Goal: Task Accomplishment & Management: Use online tool/utility

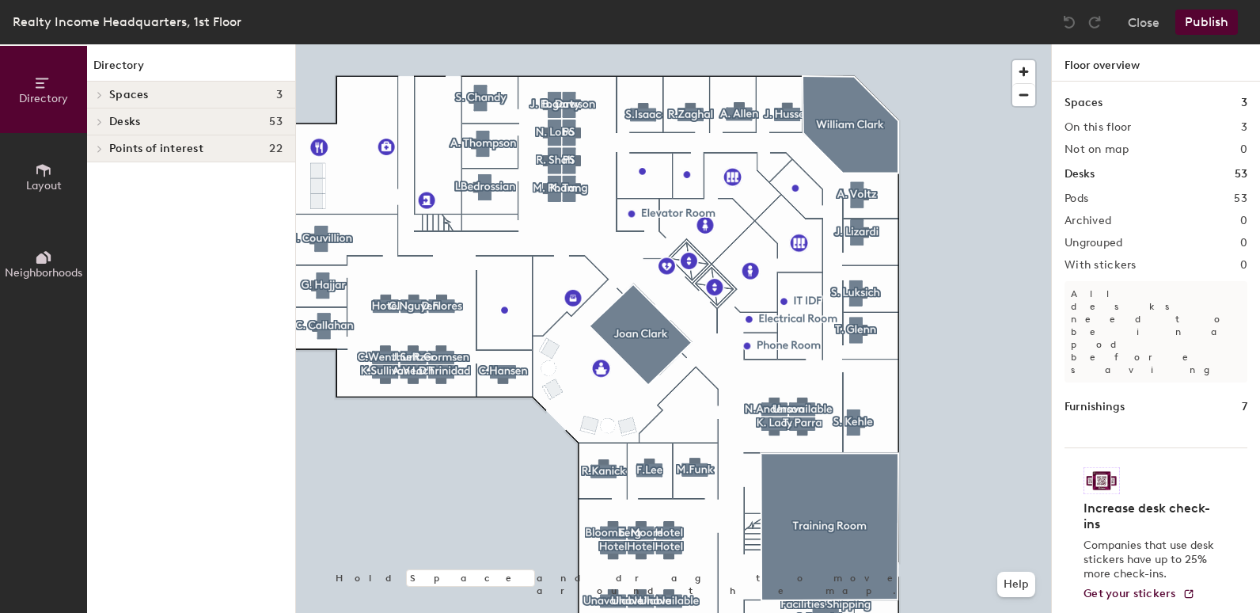
click at [1072, 129] on div "Directory Layout Neighborhoods Directory Spaces 3 [PERSON_NAME] Training Room […" at bounding box center [630, 328] width 1260 height 568
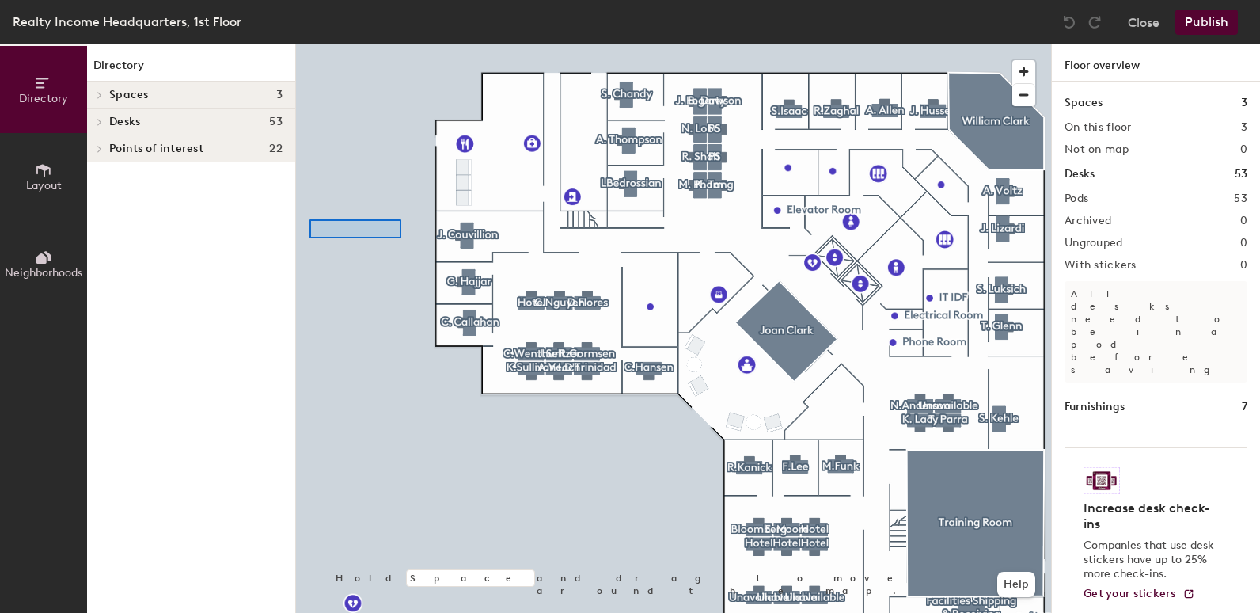
click at [309, 44] on div at bounding box center [673, 44] width 755 height 0
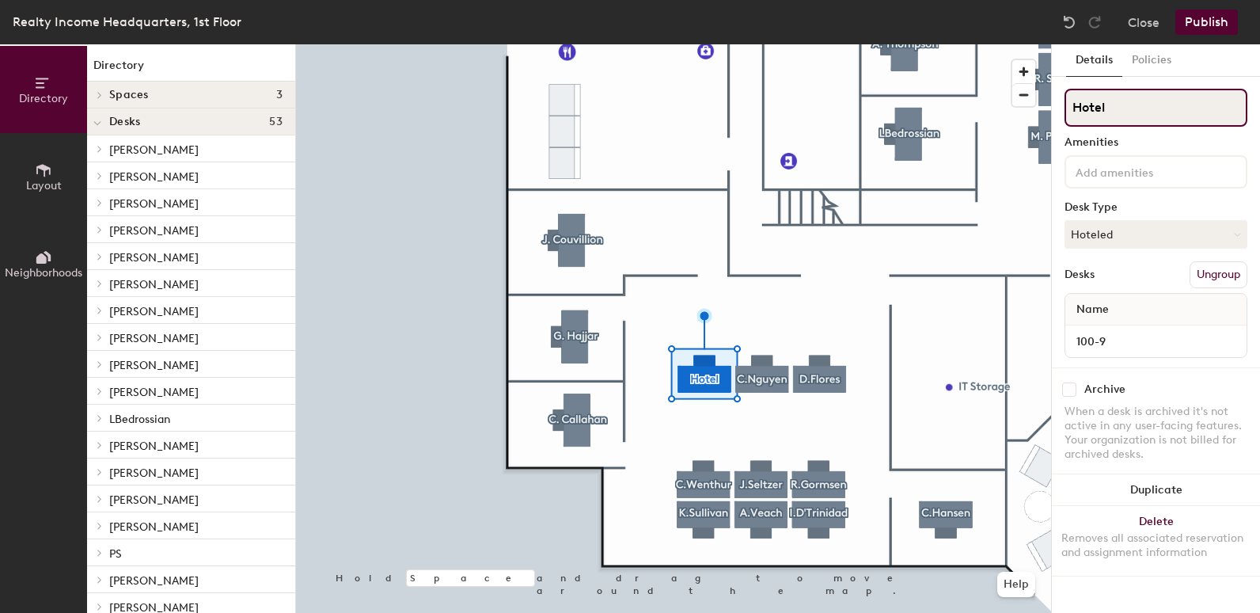
drag, startPoint x: 1178, startPoint y: 104, endPoint x: 1066, endPoint y: 103, distance: 111.6
click at [1066, 103] on input "Hotel" at bounding box center [1156, 108] width 183 height 38
type input "[PERSON_NAME]"
click at [1118, 231] on button "Hoteled" at bounding box center [1156, 234] width 183 height 28
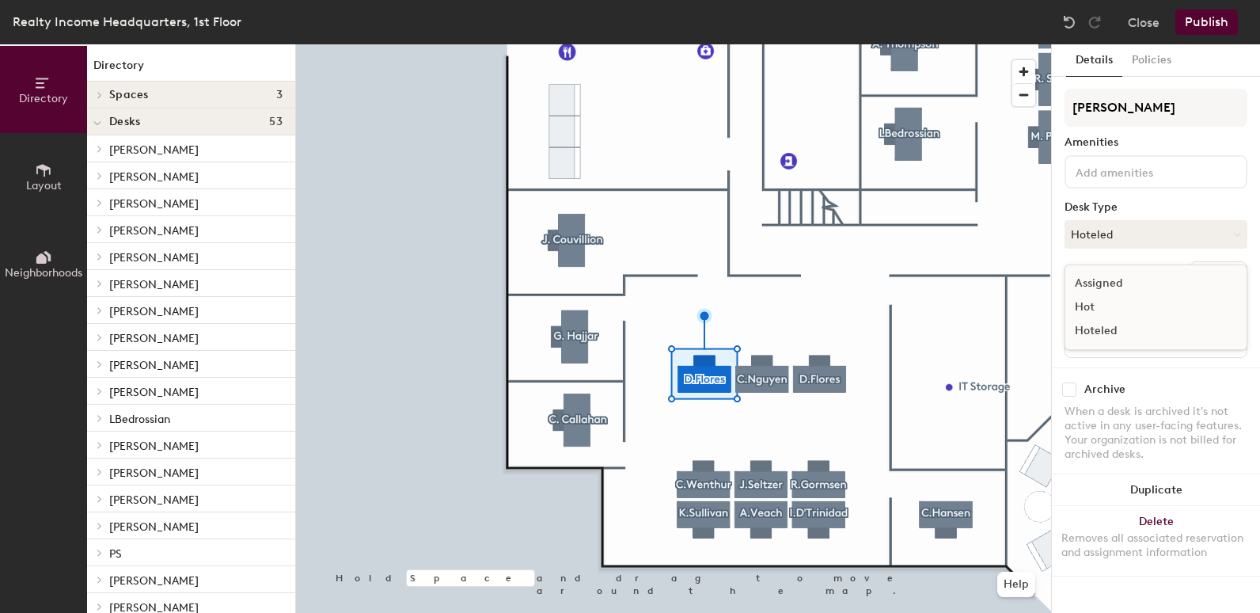
click at [1112, 275] on div "Assigned" at bounding box center [1144, 283] width 158 height 24
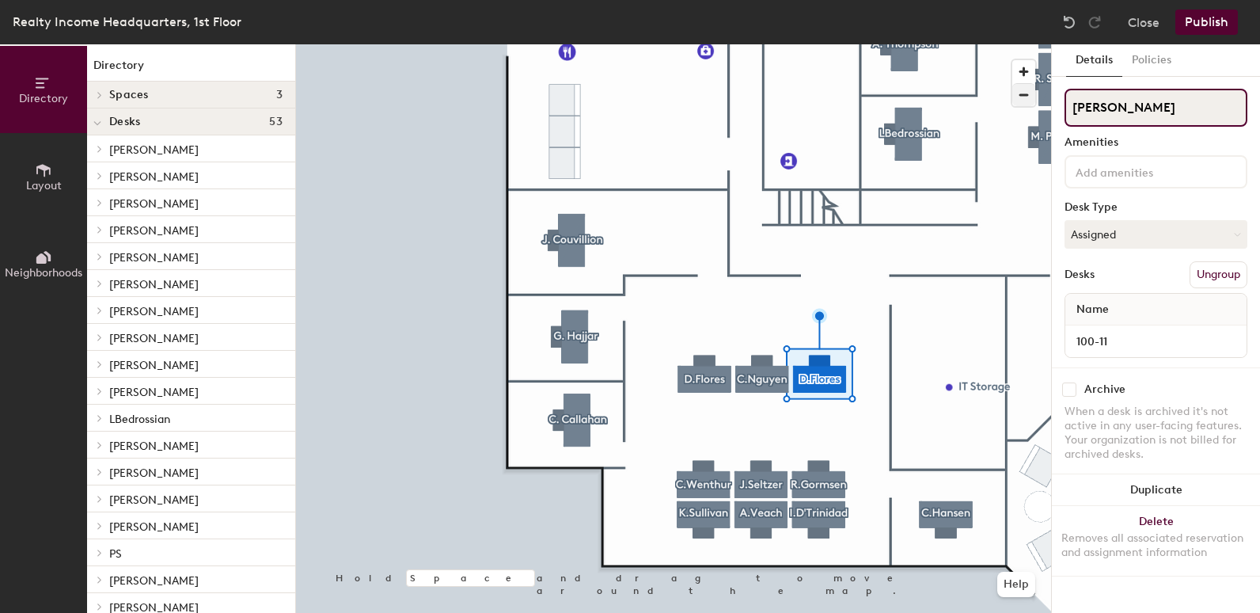
drag, startPoint x: 1160, startPoint y: 111, endPoint x: 1012, endPoint y: 92, distance: 149.2
click at [1017, 90] on div "Directory Layout Neighborhoods Directory Spaces 3 [PERSON_NAME] Training Room […" at bounding box center [630, 328] width 1260 height 568
type input "Hotel"
click at [1187, 234] on button "Assigned" at bounding box center [1156, 234] width 183 height 28
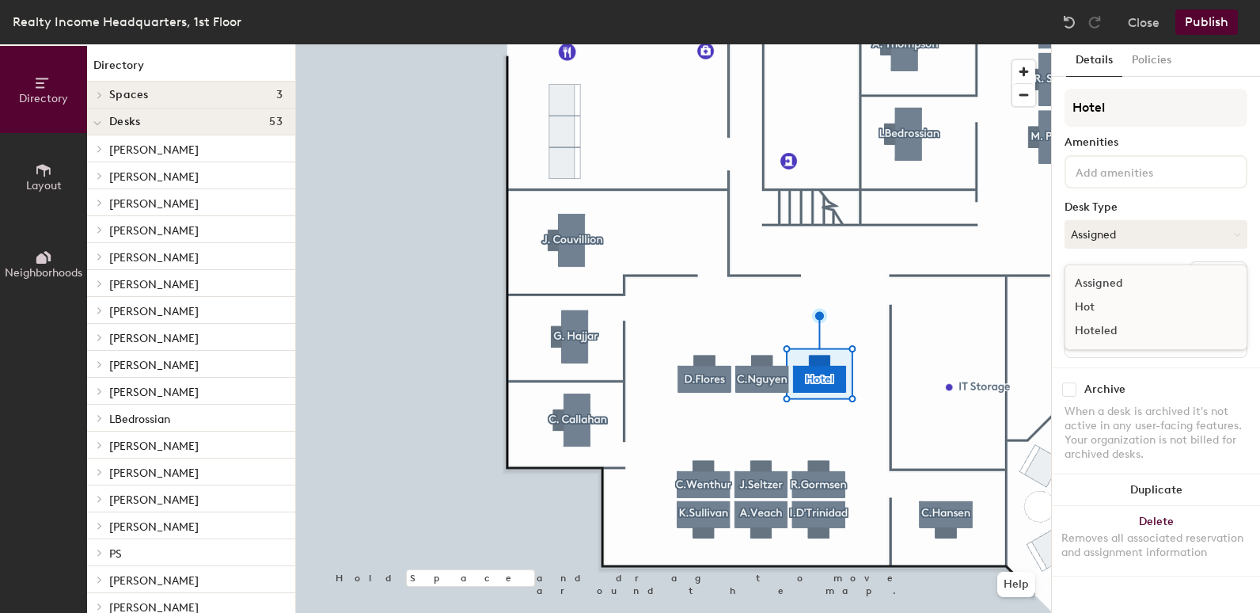
click at [1109, 326] on div "Hoteled" at bounding box center [1144, 331] width 158 height 24
click at [1216, 24] on button "Publish" at bounding box center [1206, 21] width 63 height 25
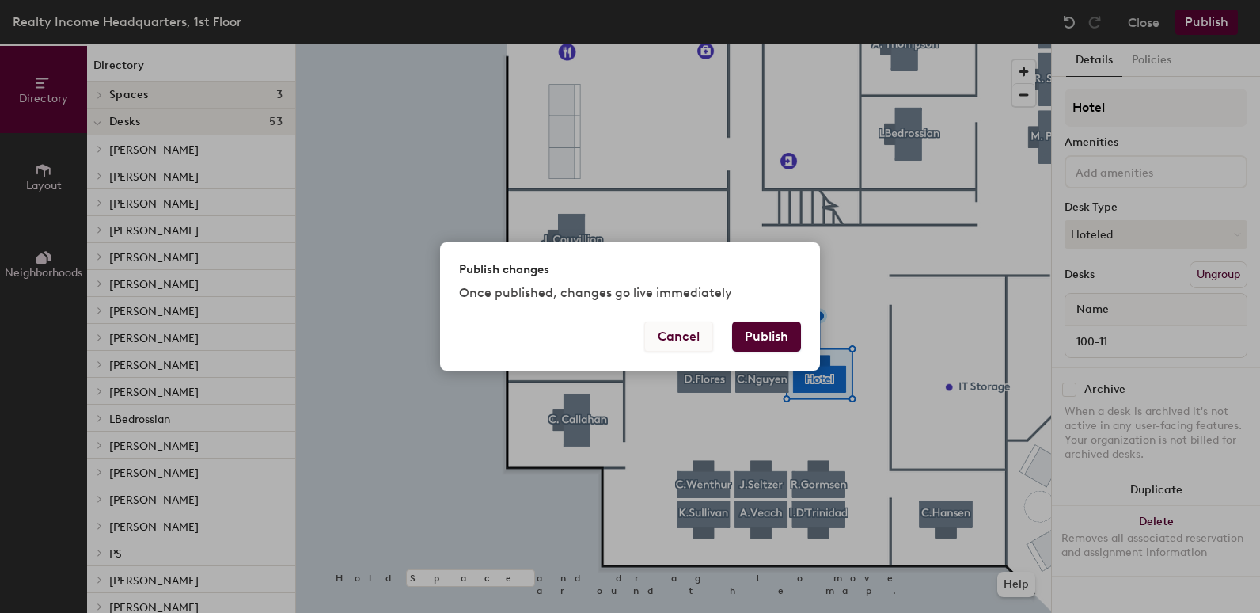
click at [686, 339] on button "Cancel" at bounding box center [678, 336] width 69 height 30
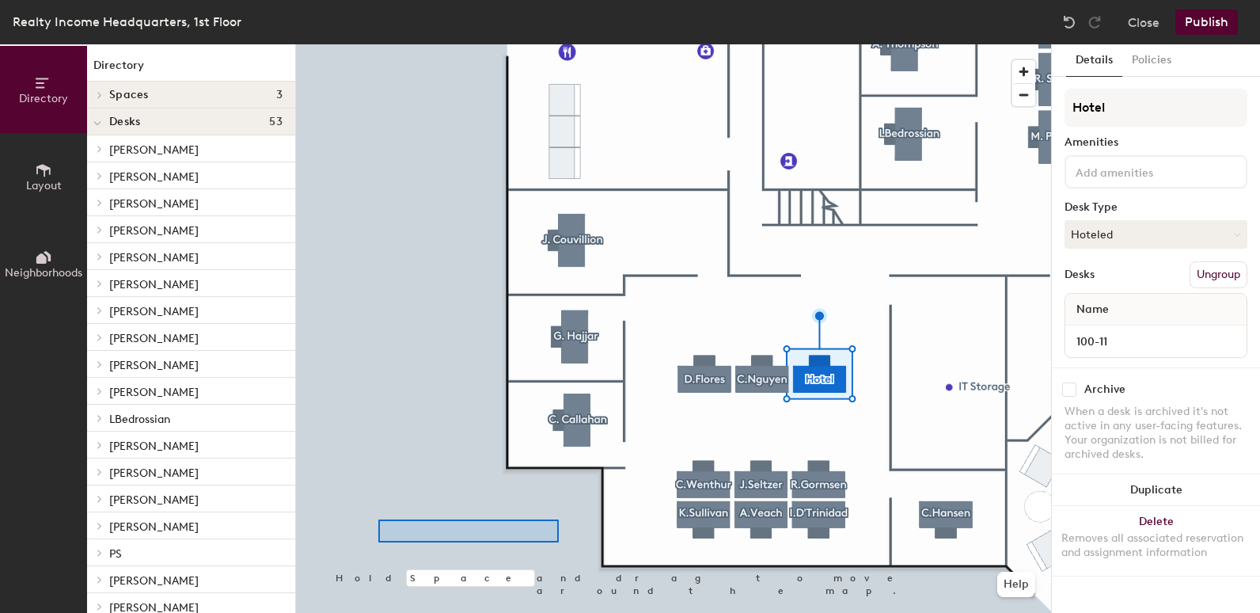
click at [352, 44] on div at bounding box center [673, 44] width 755 height 0
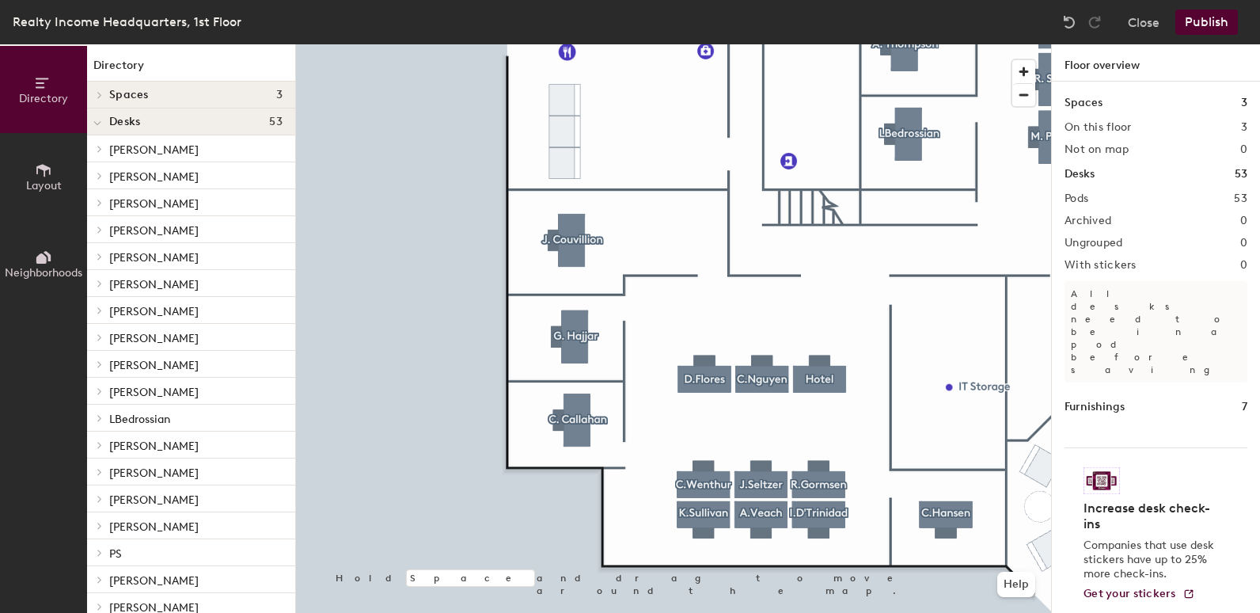
click at [84, 416] on div "Directory Layout Neighborhoods Directory Spaces 3 [PERSON_NAME] Training Room […" at bounding box center [630, 328] width 1260 height 568
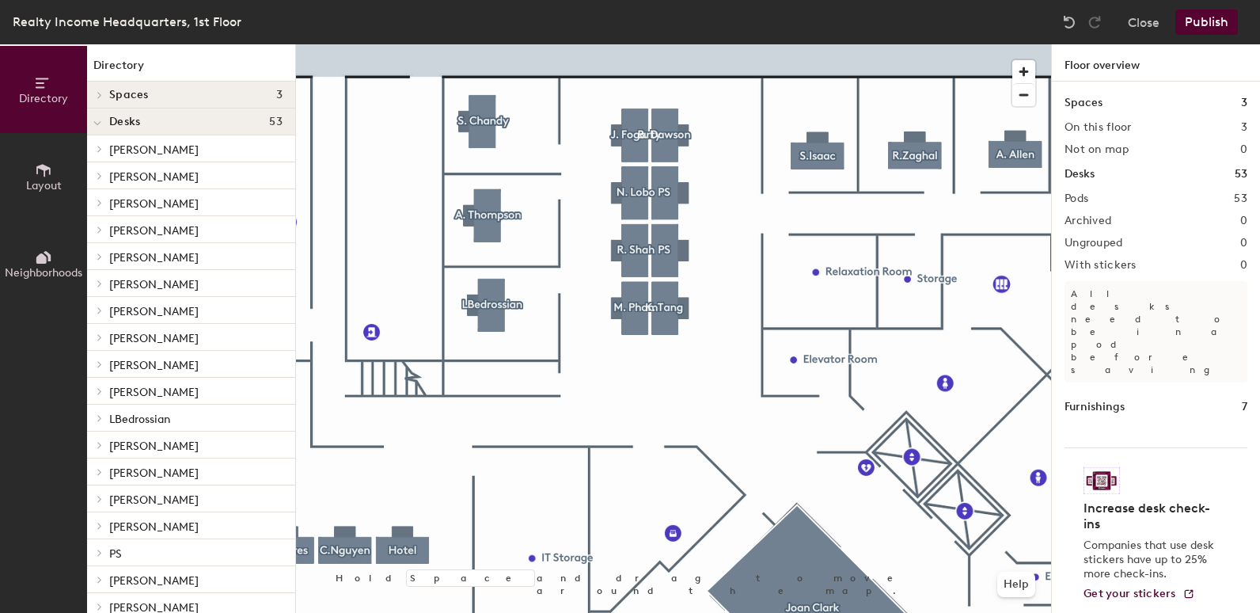
click at [669, 44] on div at bounding box center [673, 44] width 755 height 0
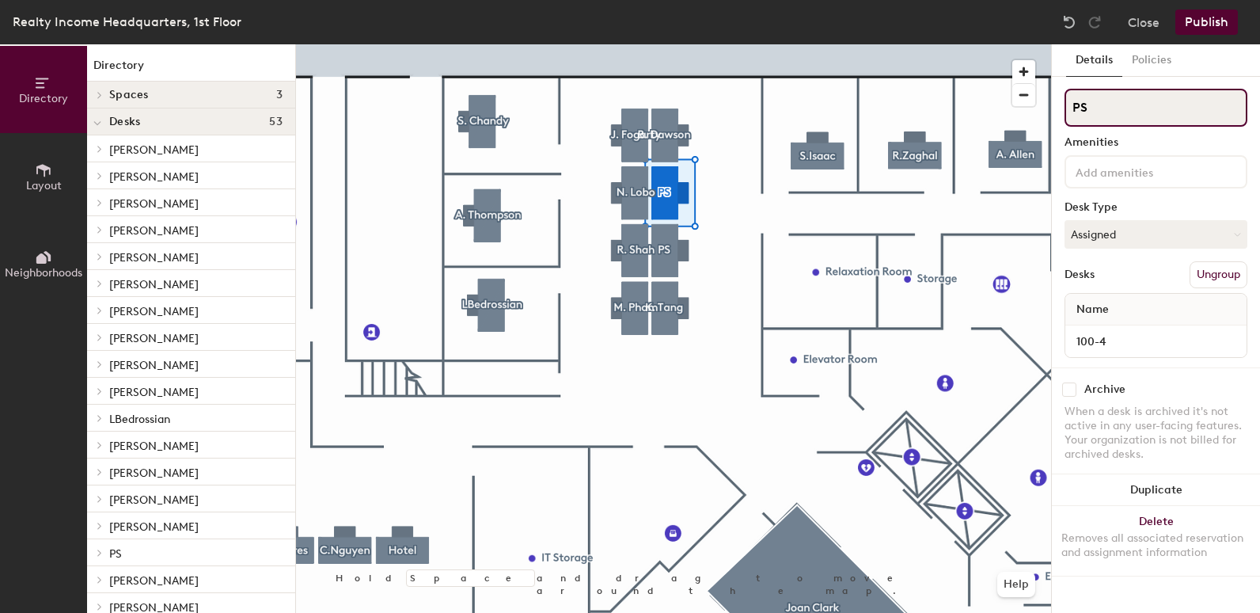
click at [1144, 103] on input "PS" at bounding box center [1156, 108] width 183 height 38
type input "P"
type input "[PERSON_NAME]"
click at [1209, 21] on button "Publish" at bounding box center [1206, 21] width 63 height 25
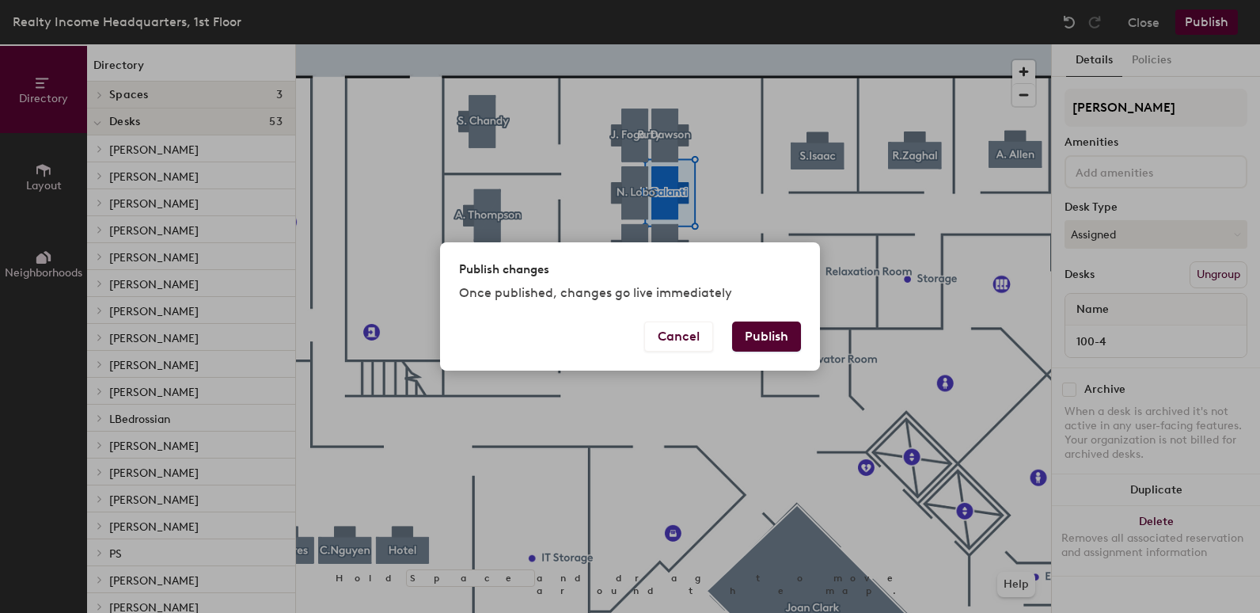
click at [776, 341] on button "Publish" at bounding box center [766, 336] width 69 height 30
